Goal: Transaction & Acquisition: Purchase product/service

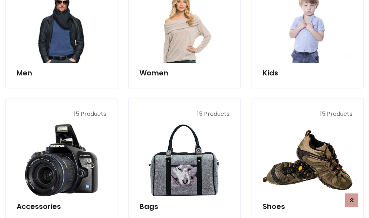
scroll to position [241, 0]
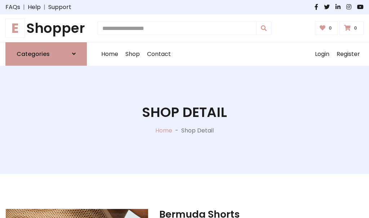
click at [46, 28] on h1 "E Shopper" at bounding box center [45, 28] width 81 height 16
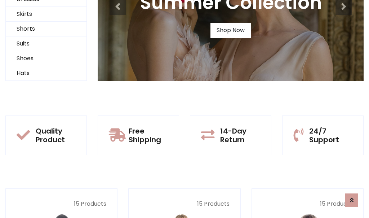
scroll to position [70, 0]
